Goal: Check status

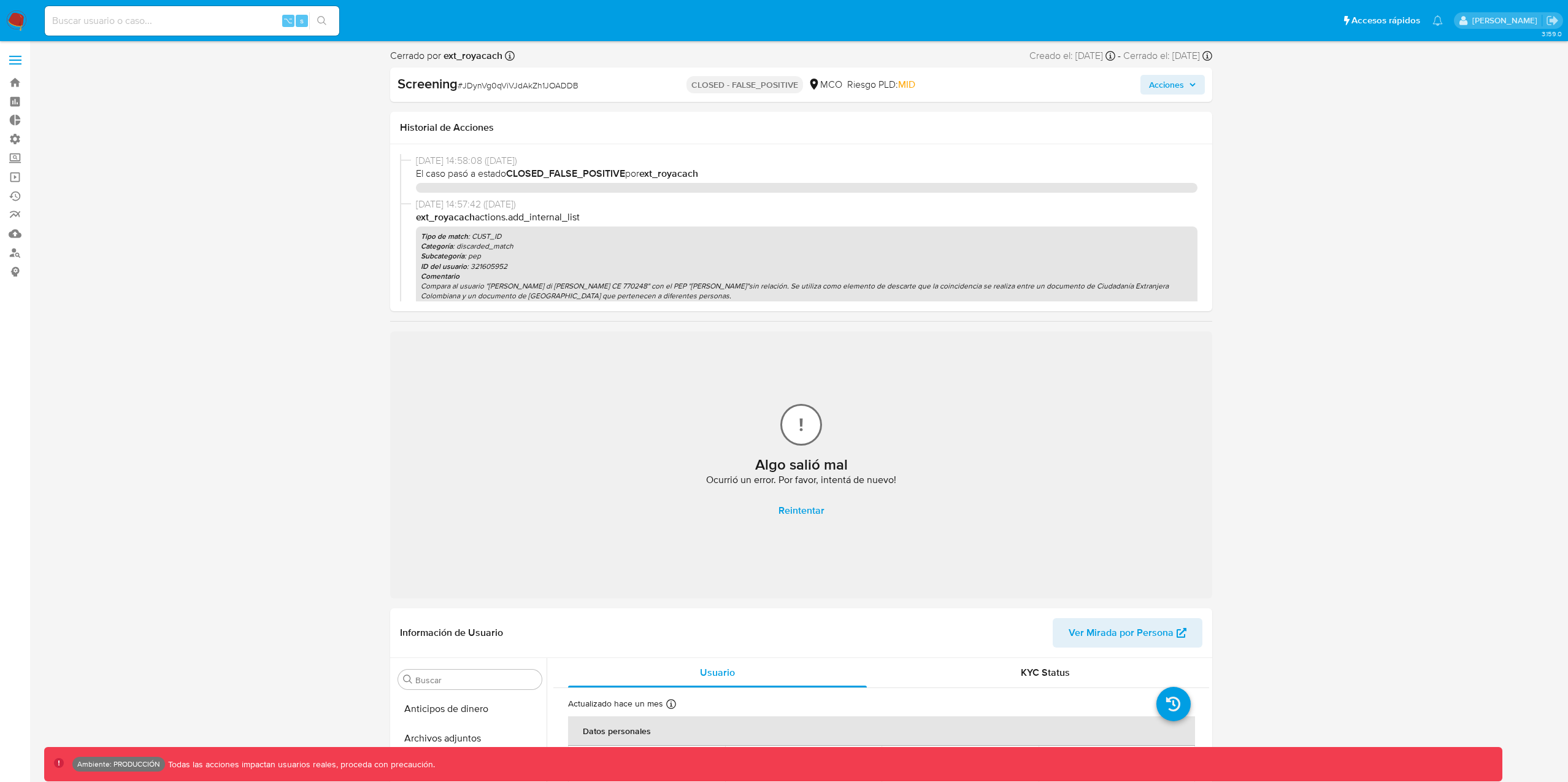
select select "10"
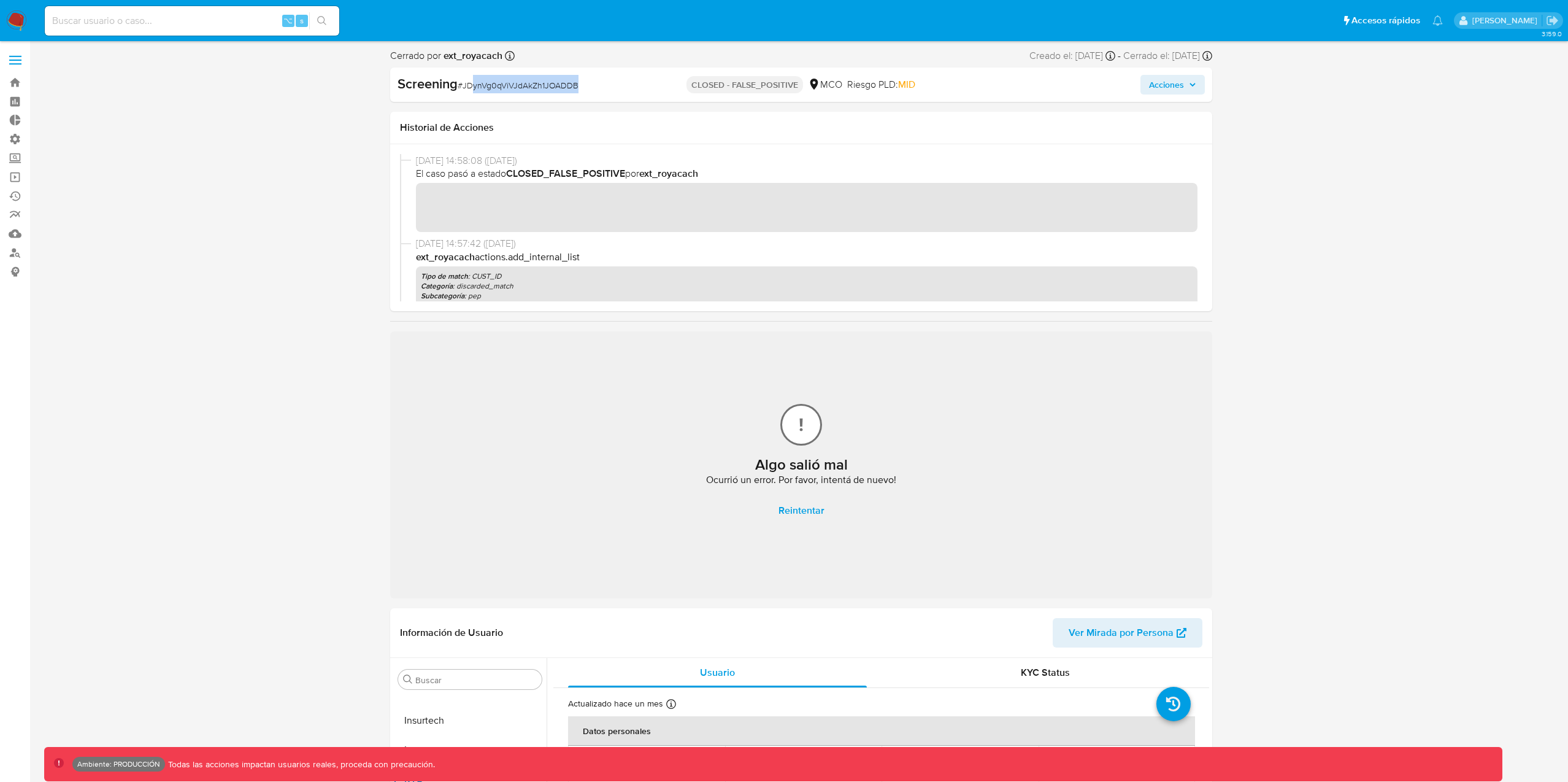
drag, startPoint x: 479, startPoint y: 85, endPoint x: 587, endPoint y: 89, distance: 108.1
click at [587, 89] on div "Screening # JDynVg0qViVJdAkZh1JOADDB" at bounding box center [529, 84] width 264 height 19
click at [606, 89] on div "Screening # JDynVg0qViVJdAkZh1JOADDB" at bounding box center [529, 84] width 264 height 19
drag, startPoint x: 578, startPoint y: 86, endPoint x: 465, endPoint y: 85, distance: 113.0
click at [465, 85] on div "Screening # JDynVg0qViVJdAkZh1JOADDB" at bounding box center [529, 84] width 264 height 19
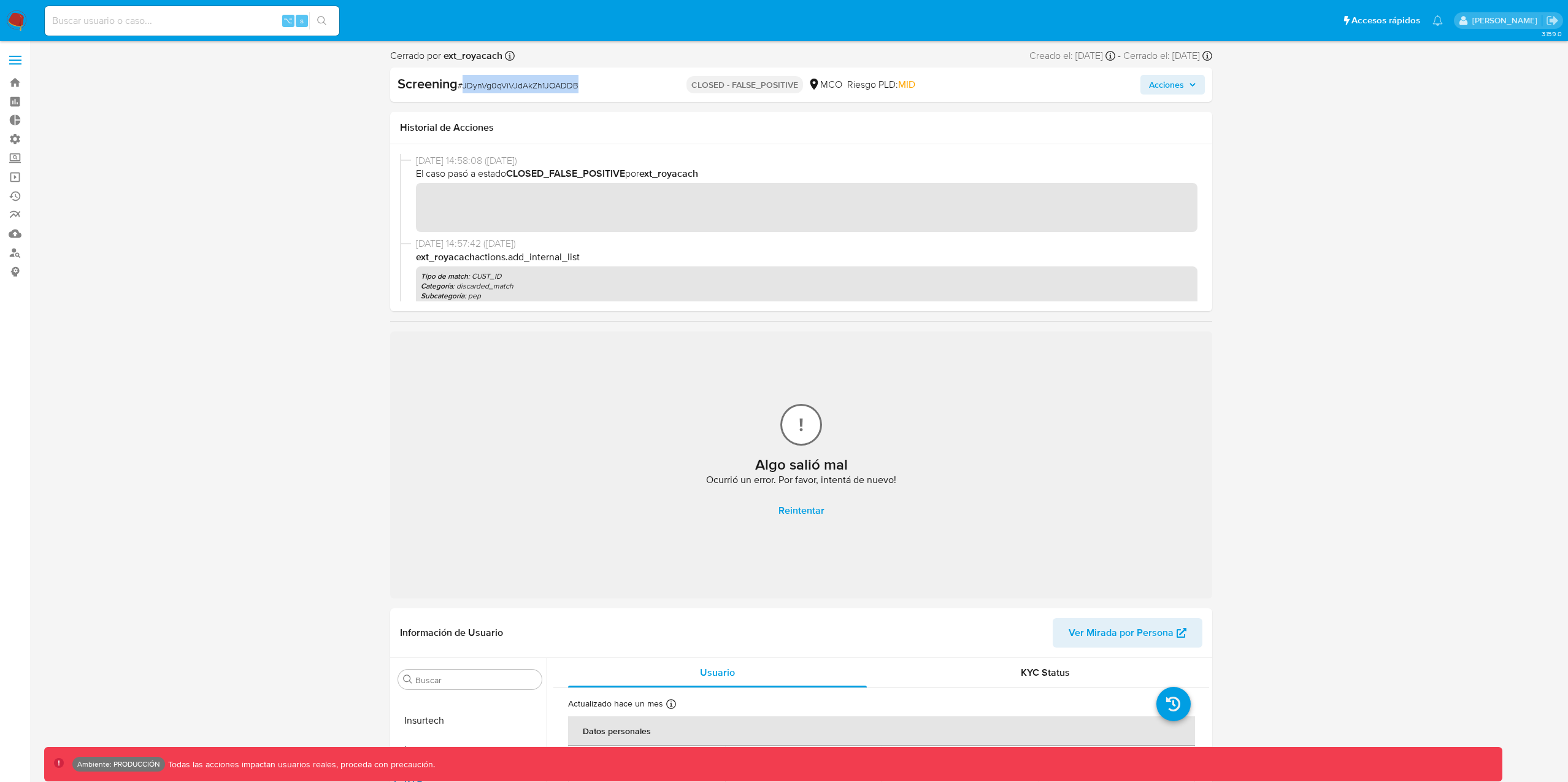
copy span "JDynVg0qViVJdAkZh1JOADDB"
click at [532, 83] on span "# JDynVg0qViVJdAkZh1JOADDB" at bounding box center [518, 85] width 121 height 12
copy span "JDynVg0qViVJdAkZh1JOADDB"
